Goal: Task Accomplishment & Management: Use online tool/utility

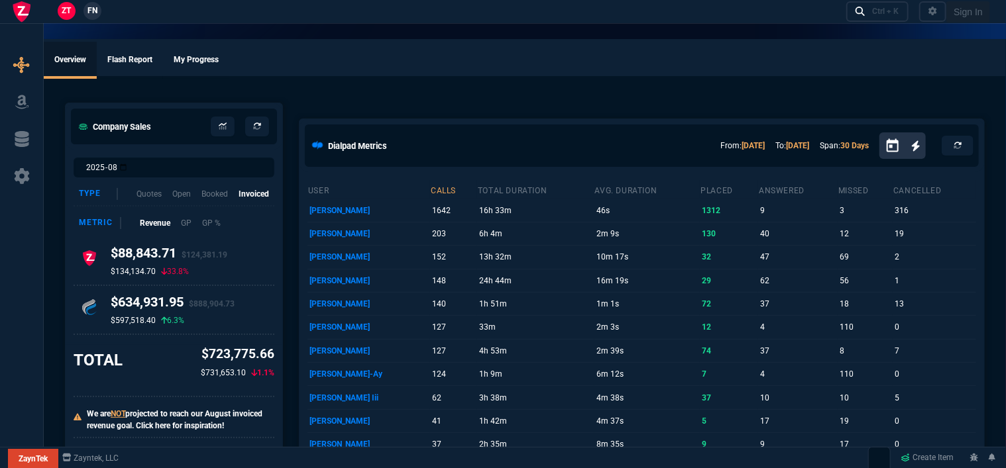
select select "12: [PERSON_NAME]"
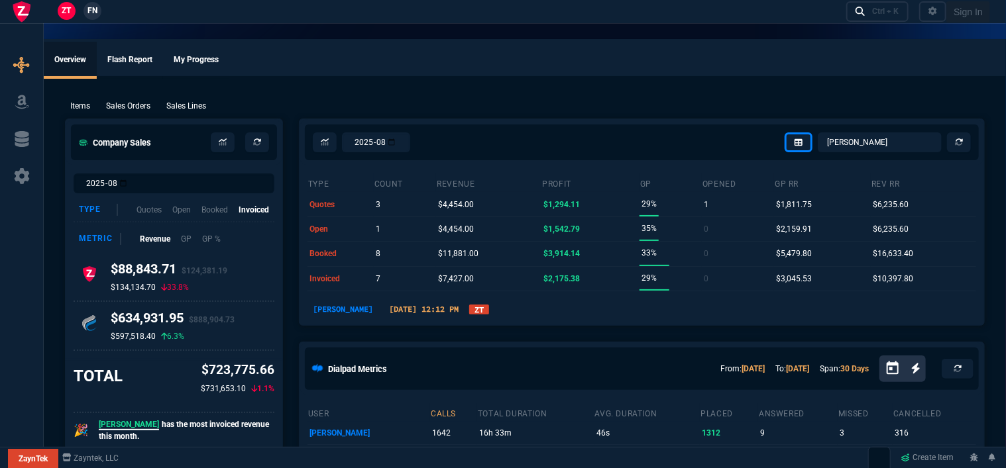
type input "100"
type input "995"
type input "1260.57"
type input "22"
type input "190"
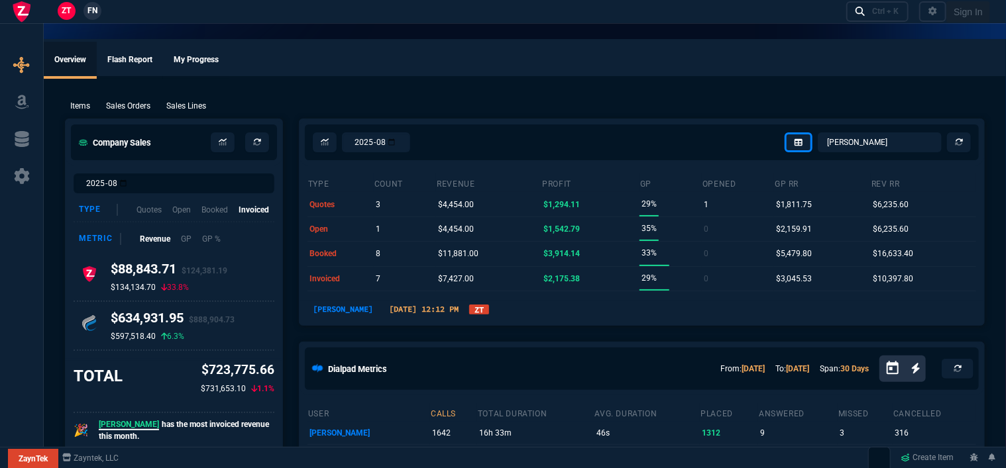
type input "1178.09"
type input "11"
type input "135"
type input "1908.52"
type input "18"
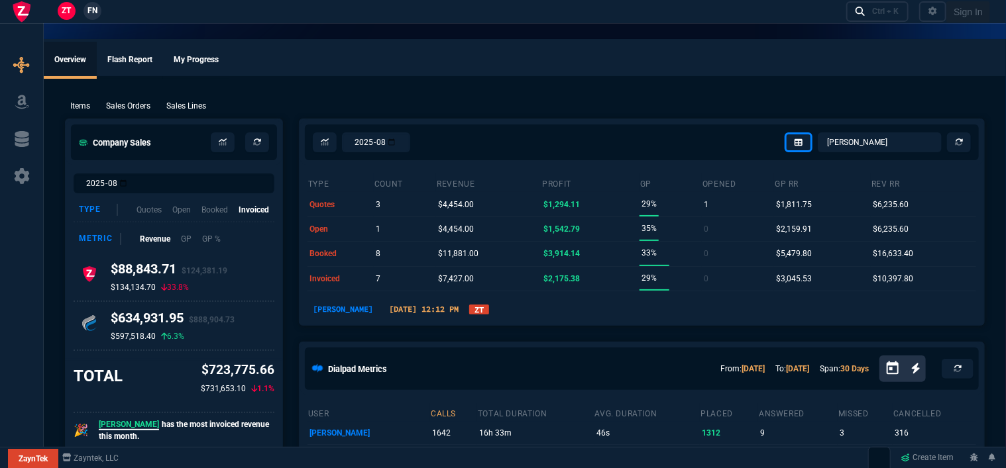
type input "211"
type input "1746.35"
type input "100"
type input "2085"
type input "2844.07"
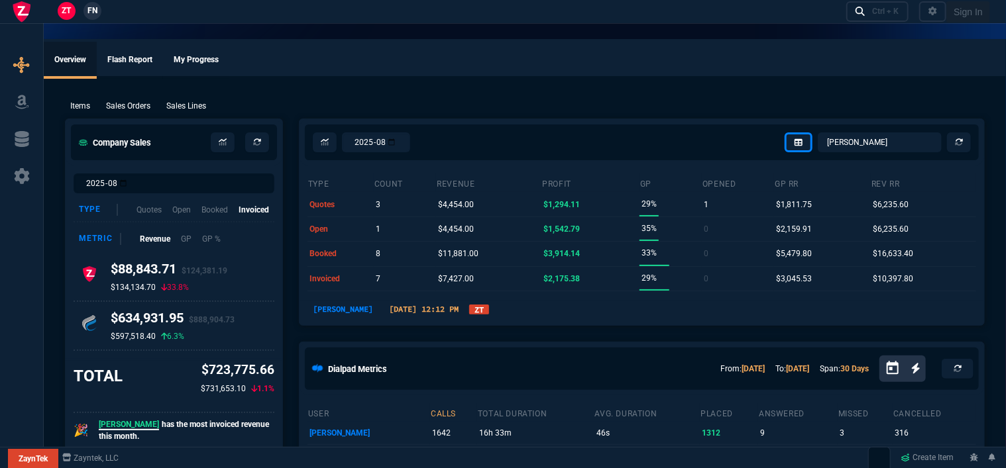
type input "100"
type input "1665"
type input "2494.8"
type input "13"
type input "361"
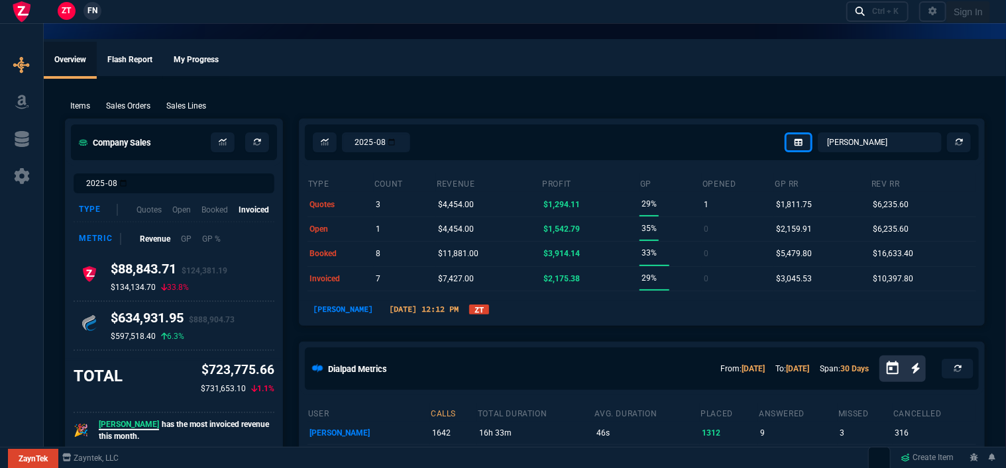
type input "3548.15"
type input "20"
type input "715"
type input "4041.58"
type input "3"
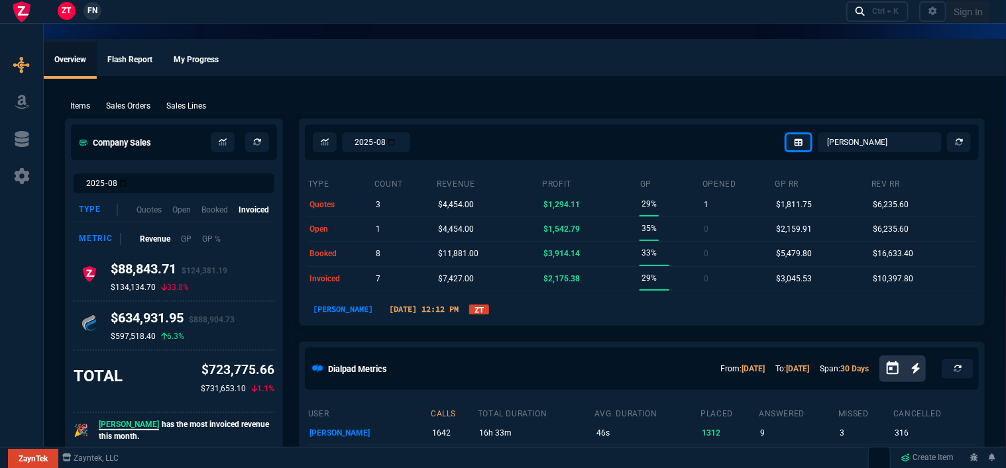
type input "12"
type input "699"
type input "11"
type input "88"
type input "1049"
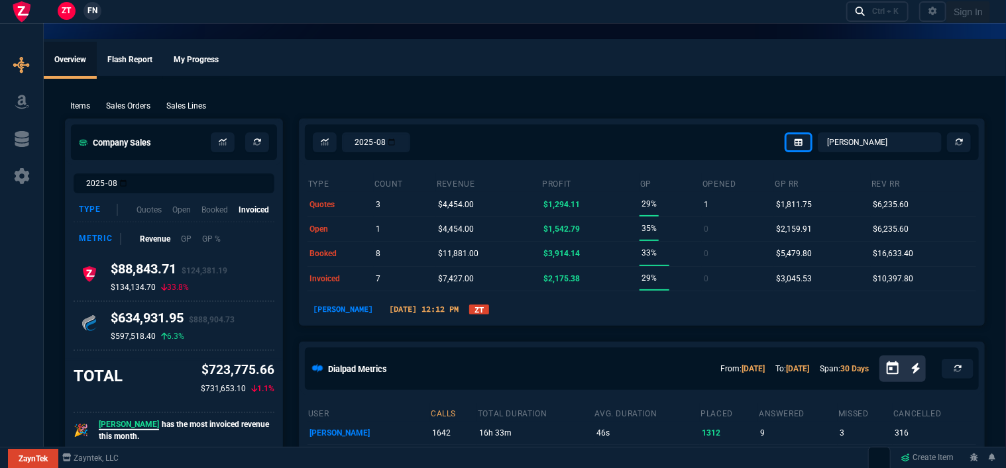
type input "2"
type input "33"
type input "1999"
type input "10"
type input "121"
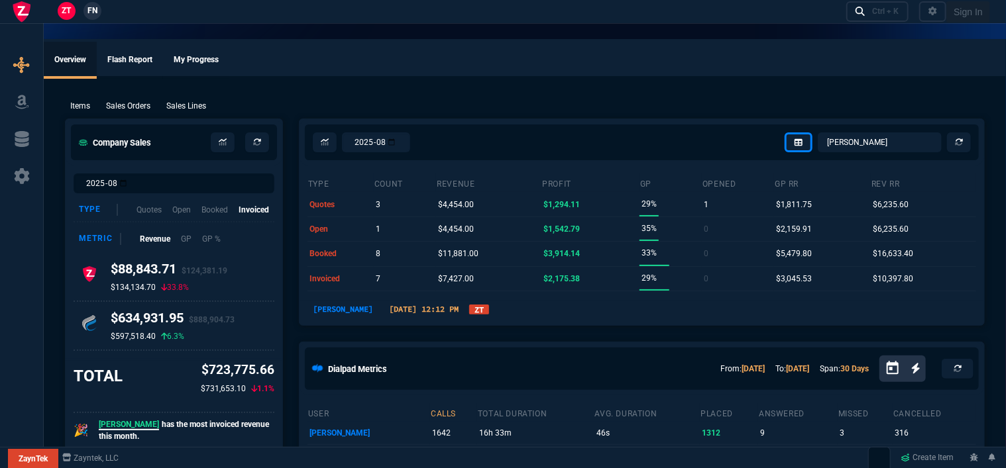
type input "1649"
type input "3"
type input "75"
type input "4352.04"
type input "2"
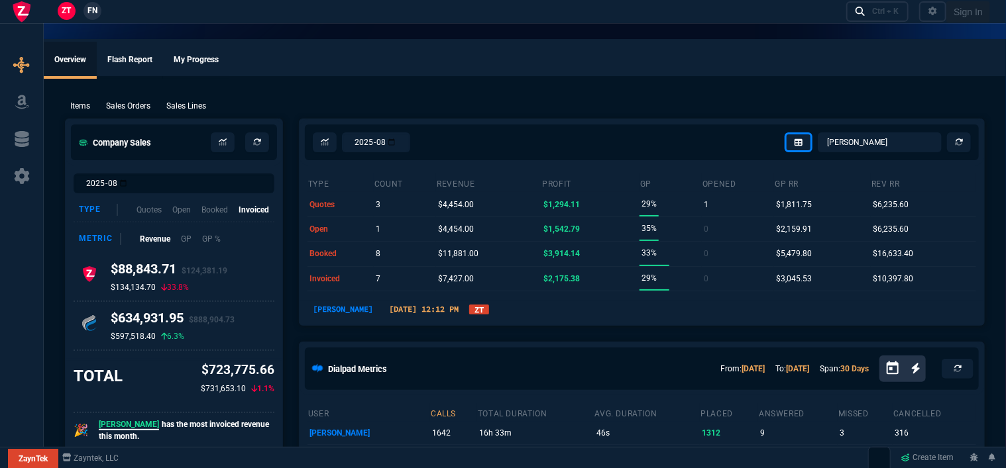
type input "59"
type input "4964.65"
type input "0"
type input "6409.36"
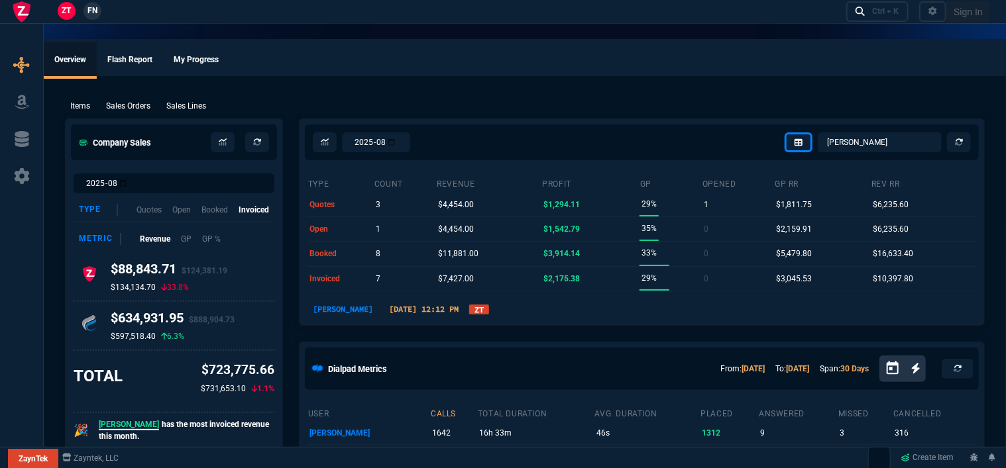
type input "21"
type input "28"
type input "33"
type input "34"
type input "27"
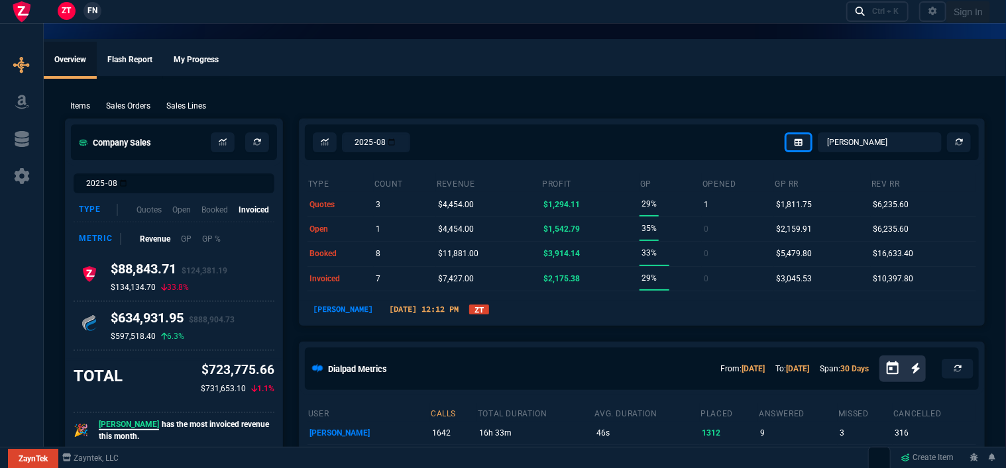
type input "33"
type input "24"
type input "10"
type input "33"
type input "26"
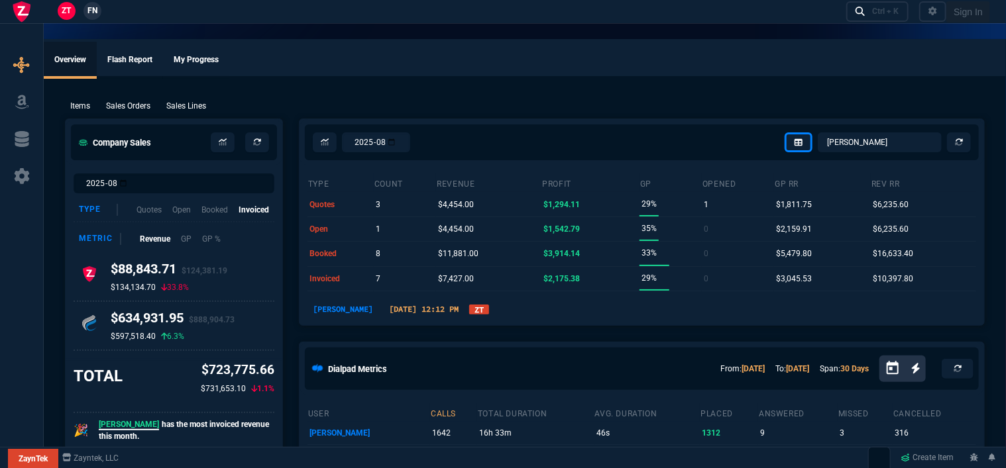
type input "33"
type input "27"
type input "33"
type input "26"
type input "100"
